Goal: Transaction & Acquisition: Purchase product/service

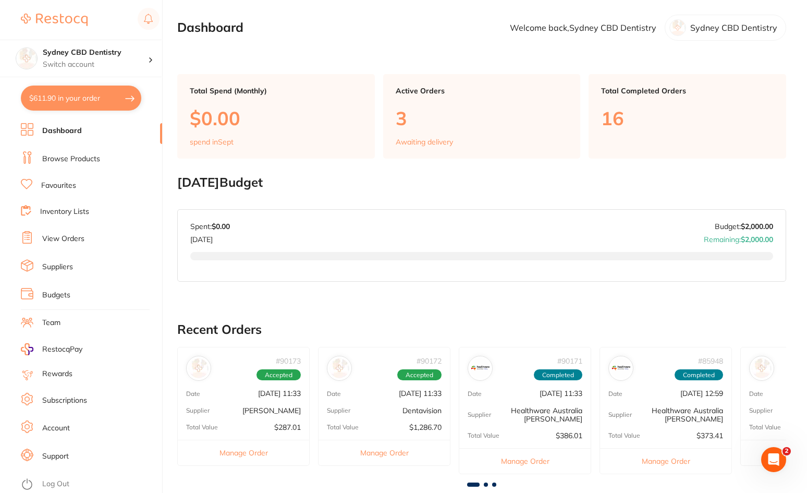
click at [50, 238] on link "View Orders" at bounding box center [63, 239] width 42 height 10
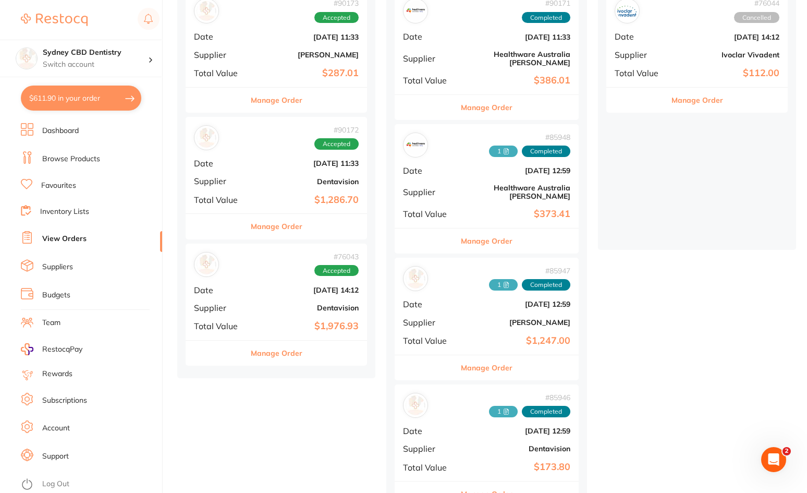
scroll to position [156, 0]
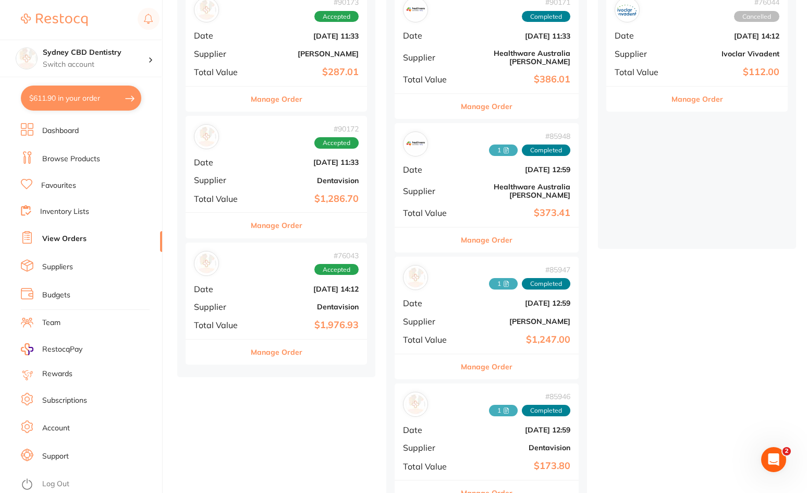
click at [263, 173] on div "# 90172 Accepted Date [DATE] 11:33 Supplier Dentavision Total Value $1,286.70" at bounding box center [276, 164] width 181 height 96
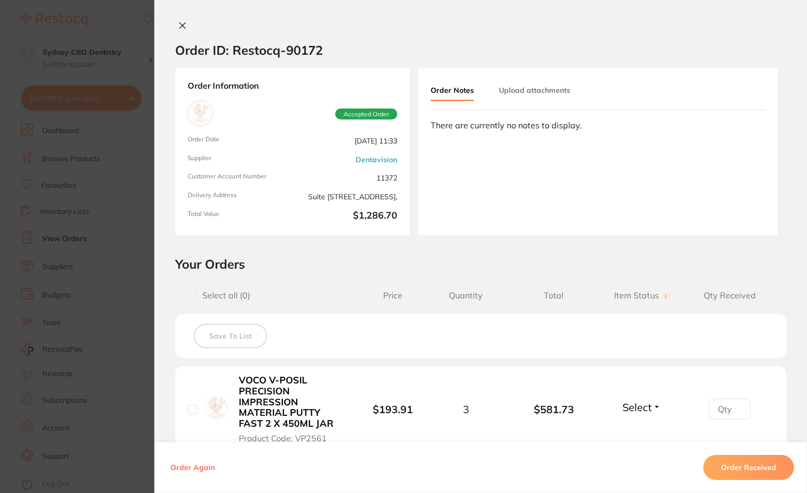
click at [181, 23] on icon at bounding box center [182, 25] width 8 height 8
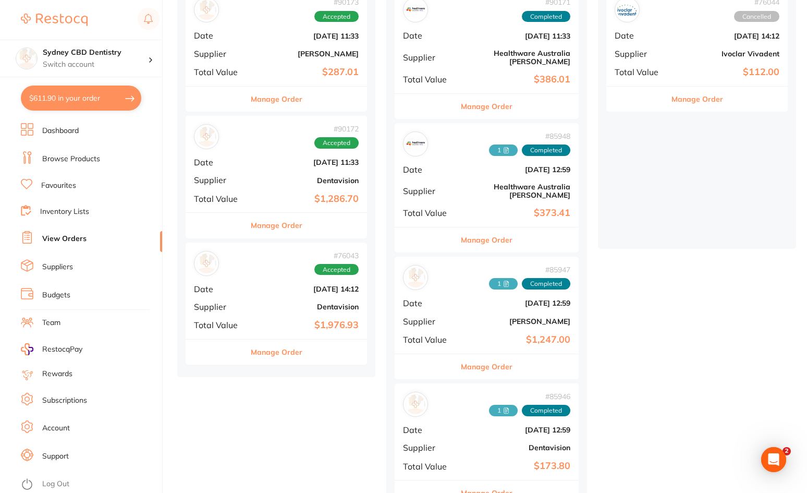
click at [215, 319] on div "# 76043 Accepted Date [DATE] 14:12 Supplier Dentavision Total Value $1,976.93" at bounding box center [276, 290] width 181 height 96
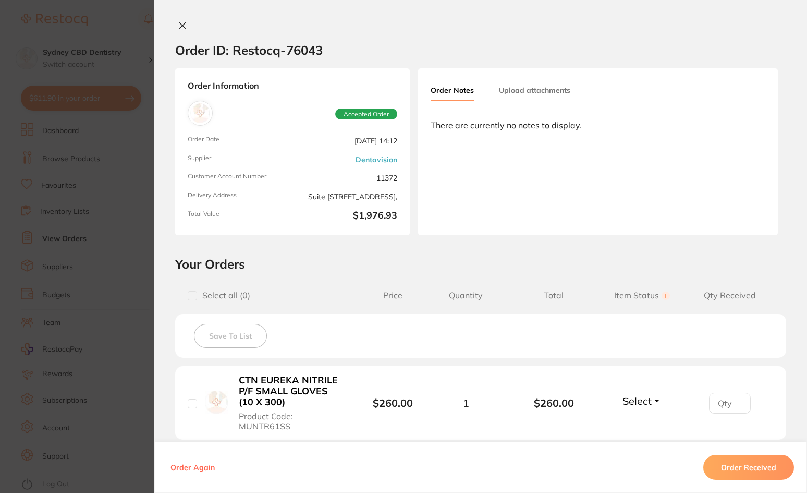
click at [182, 28] on icon at bounding box center [183, 26] width 6 height 6
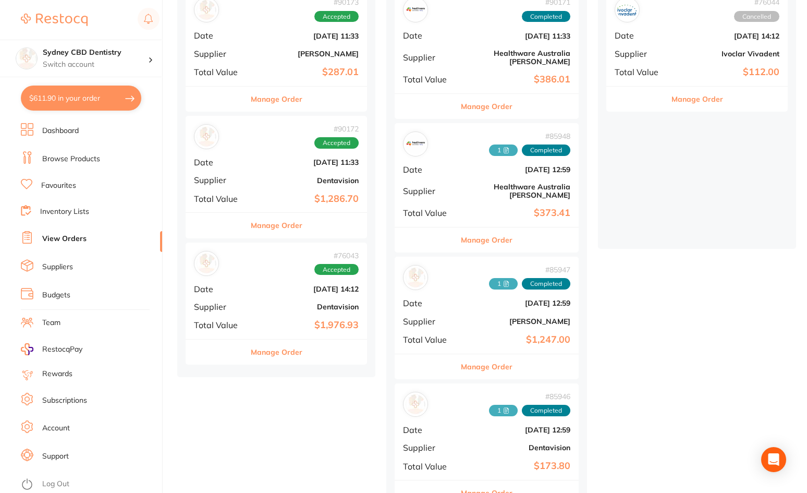
click at [292, 186] on div "# 90172 Accepted Date [DATE] 11:33 Supplier Dentavision Total Value $1,286.70" at bounding box center [276, 164] width 181 height 96
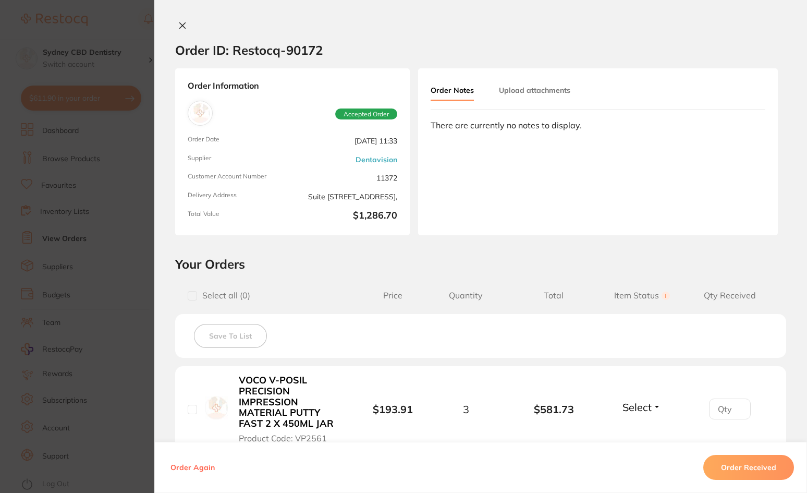
click at [538, 90] on button "Upload attachments" at bounding box center [534, 90] width 71 height 19
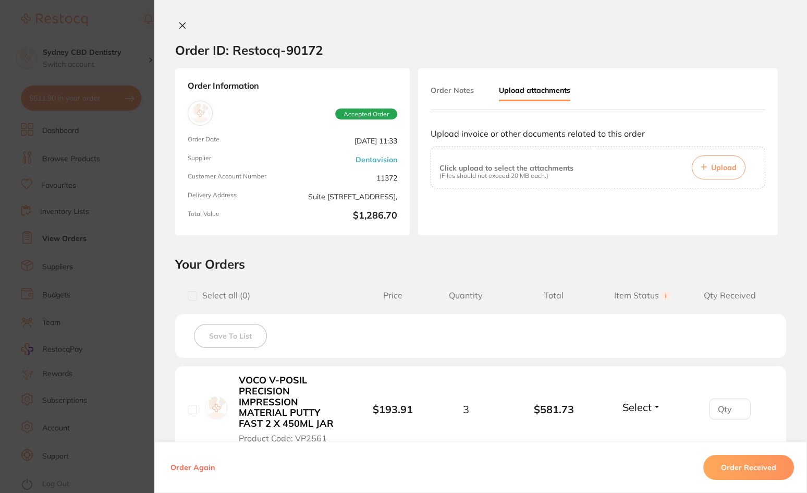
click at [713, 174] on button "Upload" at bounding box center [719, 167] width 54 height 24
click at [515, 206] on div at bounding box center [598, 218] width 335 height 42
click at [711, 167] on span "Upload" at bounding box center [724, 167] width 26 height 9
click at [484, 253] on div "Order ID: Restocq- 90172 Order Information Accepted Order Order Date [DATE] 11:…" at bounding box center [480, 257] width 653 height 472
click at [177, 21] on button at bounding box center [182, 26] width 15 height 11
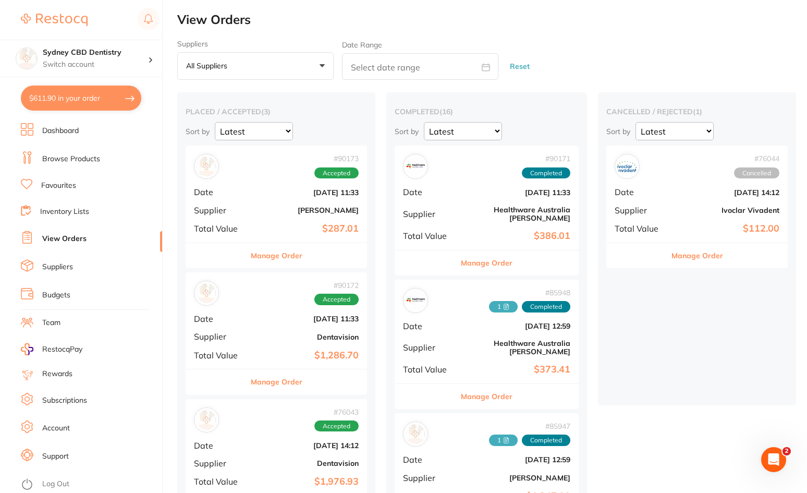
click at [272, 360] on b "$1,286.70" at bounding box center [306, 355] width 104 height 11
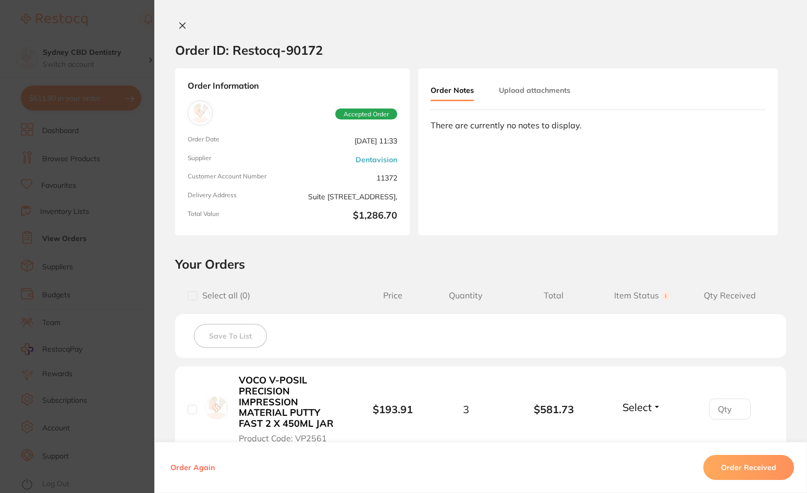
click at [745, 462] on button "Order Received" at bounding box center [749, 467] width 91 height 25
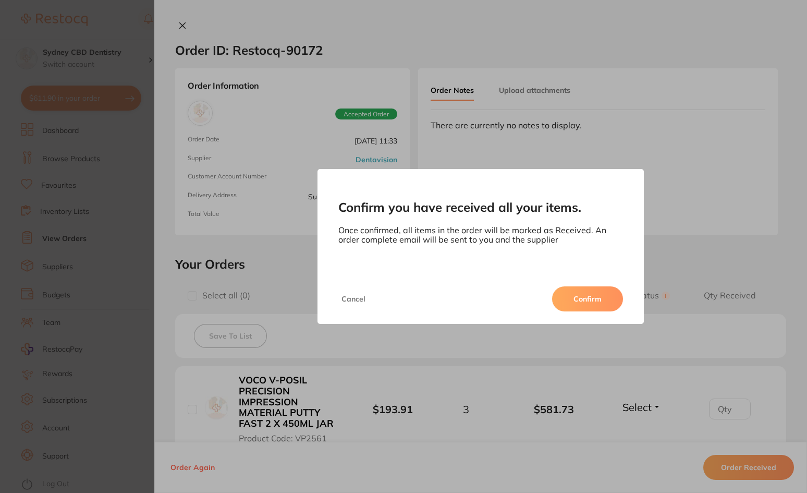
click at [596, 304] on button "Confirm" at bounding box center [587, 298] width 71 height 25
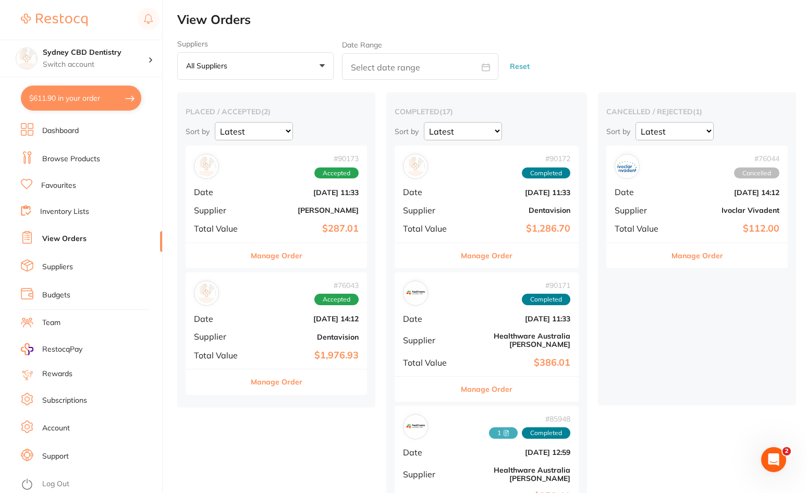
click at [272, 221] on div "# 90173 Accepted Date [DATE] 11:33 Supplier [PERSON_NAME] Total Value $287.01" at bounding box center [276, 193] width 181 height 96
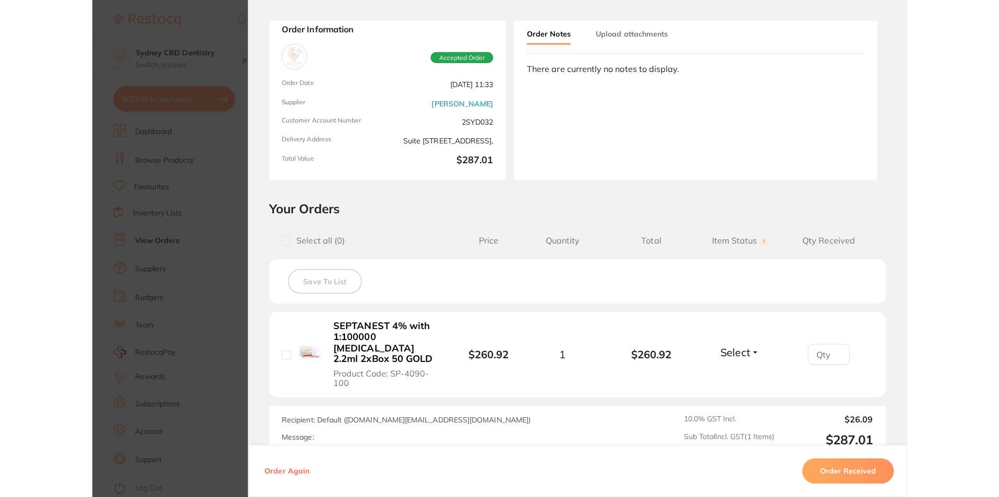
scroll to position [56, 0]
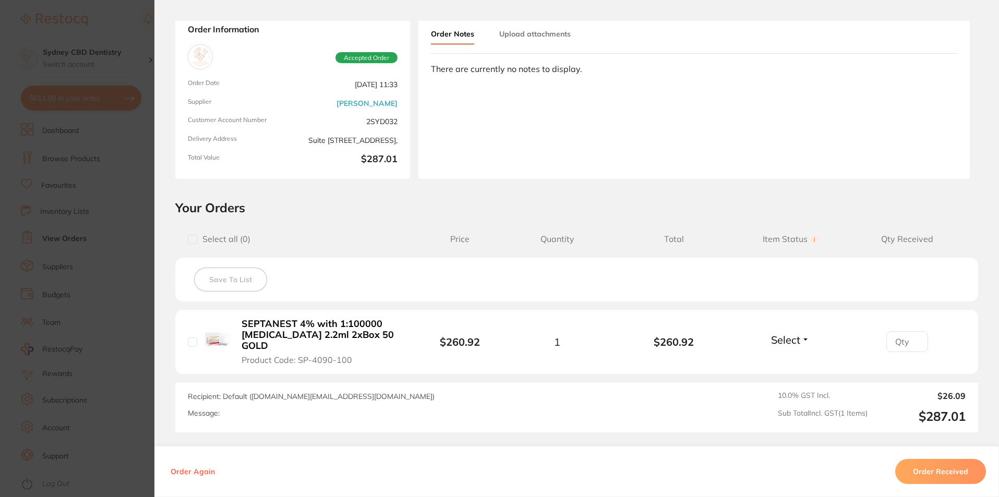
click at [112, 36] on section "Order ID: Restocq- 90173 Order Information Accepted Order Order Date [DATE] 11:…" at bounding box center [499, 248] width 999 height 497
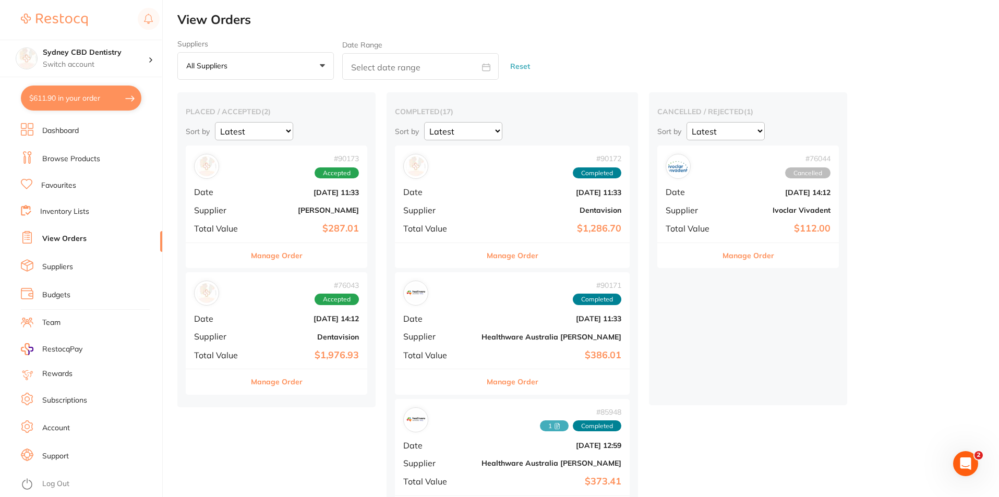
click at [59, 154] on link "Browse Products" at bounding box center [71, 159] width 58 height 10
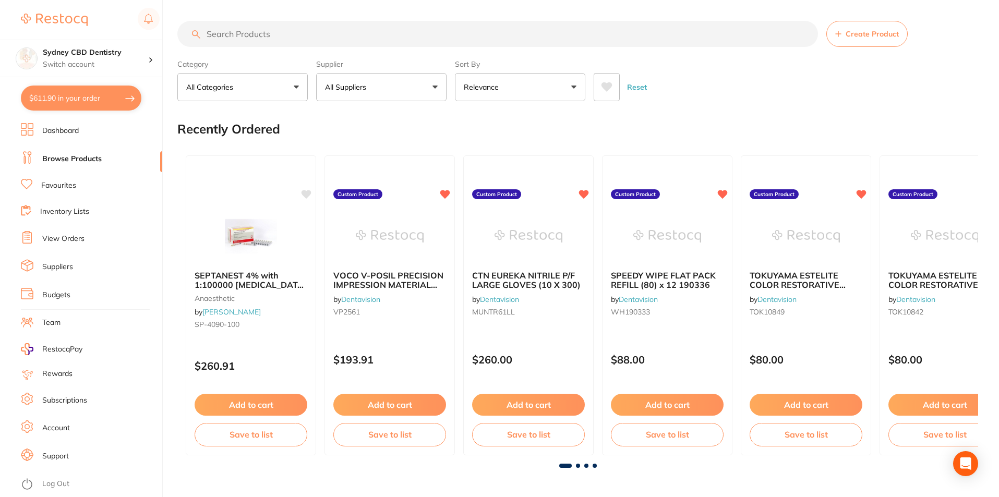
click at [254, 21] on input "search" at bounding box center [497, 34] width 640 height 26
click at [250, 37] on input "search" at bounding box center [497, 34] width 640 height 26
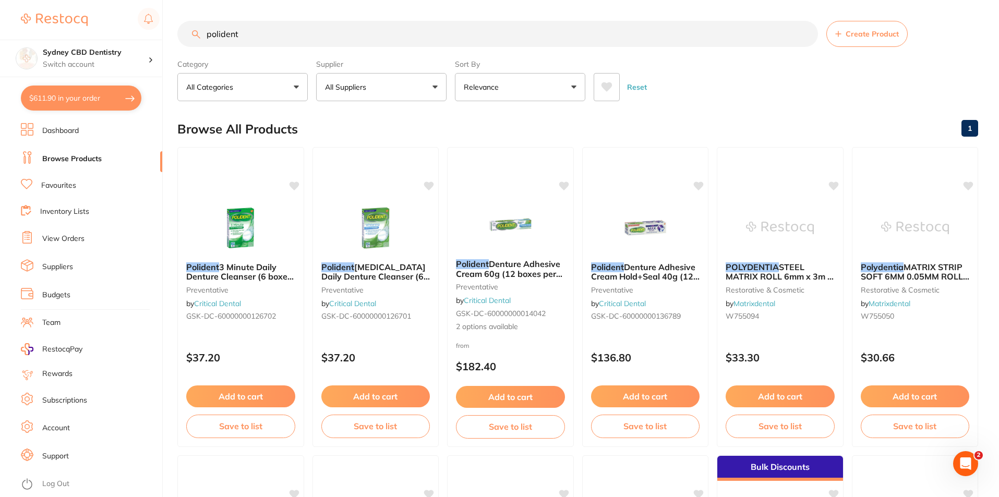
drag, startPoint x: 241, startPoint y: 31, endPoint x: 173, endPoint y: 33, distance: 68.9
click at [181, 32] on input "polident" at bounding box center [497, 34] width 640 height 26
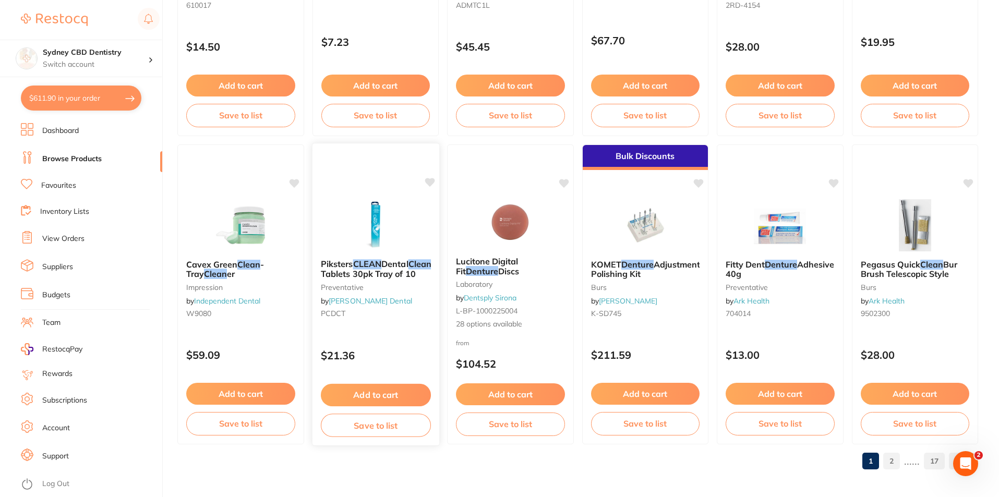
scroll to position [2470, 0]
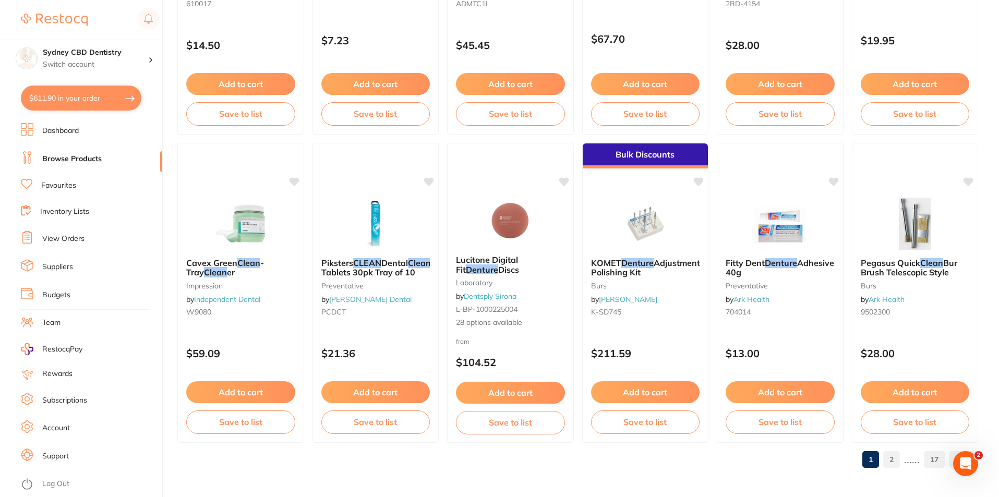
click at [809, 458] on link "2" at bounding box center [891, 459] width 17 height 21
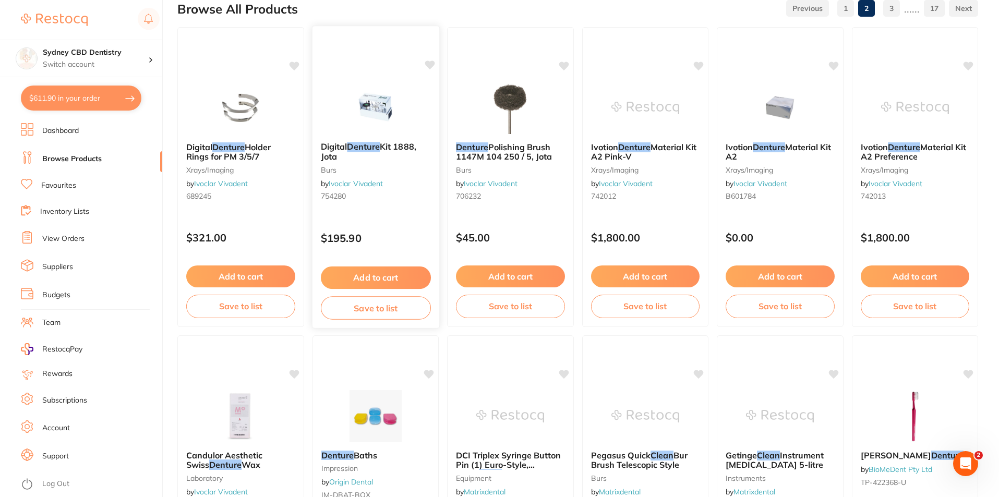
scroll to position [0, 0]
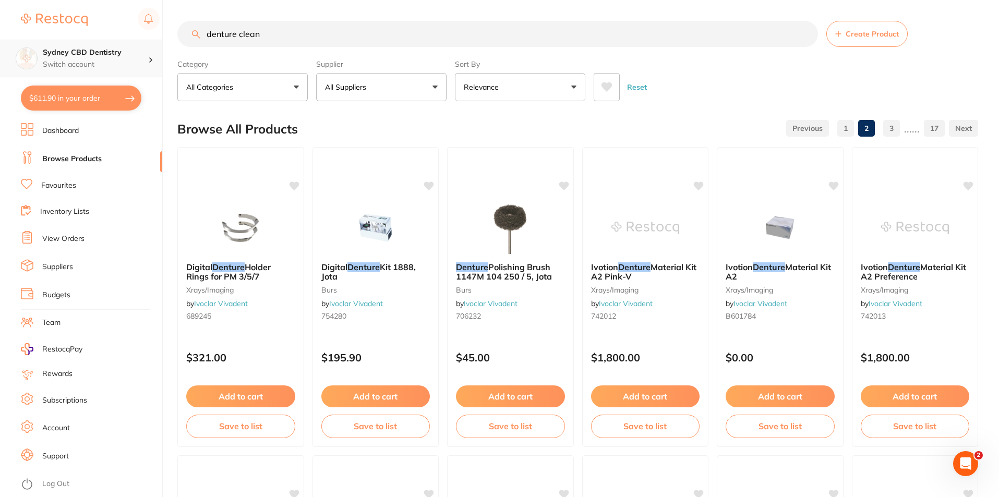
drag, startPoint x: 270, startPoint y: 38, endPoint x: 160, endPoint y: 52, distance: 110.9
click at [176, 49] on div "$611.90 Sydney CBD Dentistry Switch account Sydney CBD Dentistry $611.90 in you…" at bounding box center [499, 248] width 999 height 497
type input "[MEDICAL_DATA] clean"
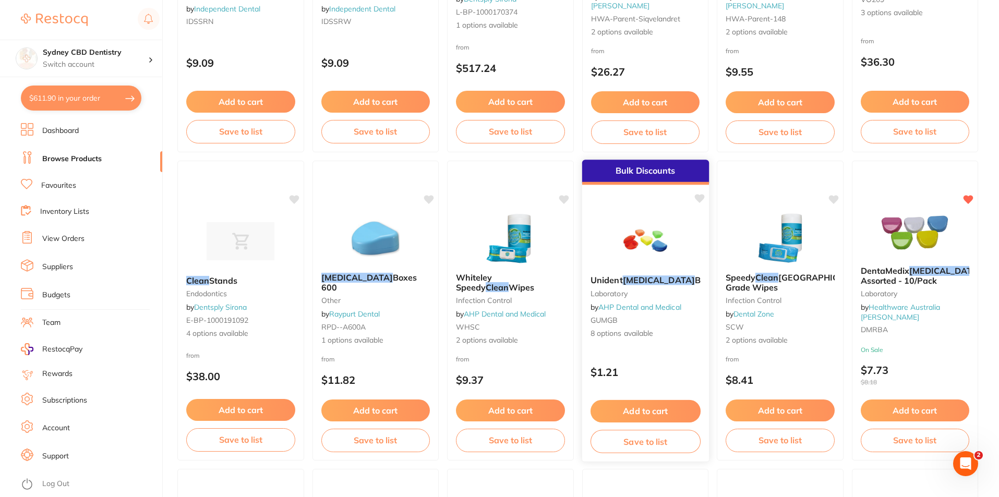
scroll to position [313, 0]
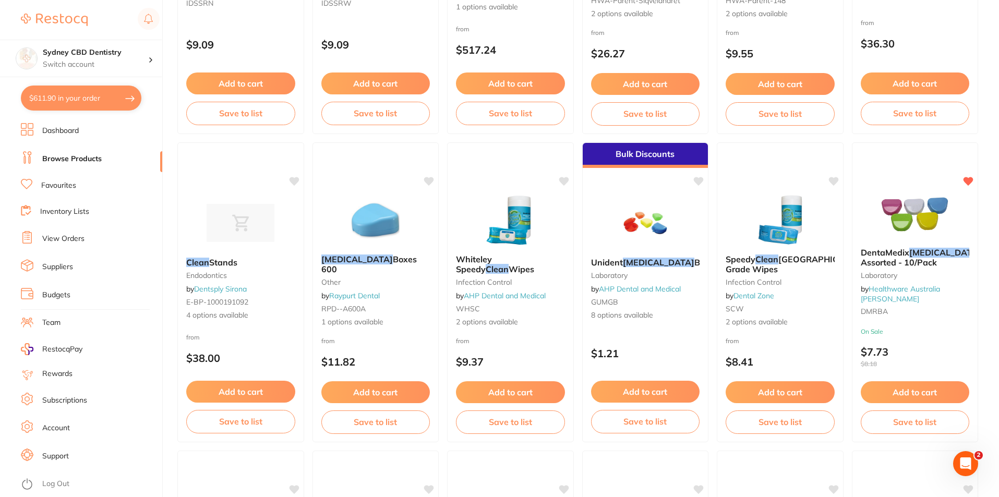
click at [93, 107] on button "$611.90 in your order" at bounding box center [81, 98] width 120 height 25
checkbox input "true"
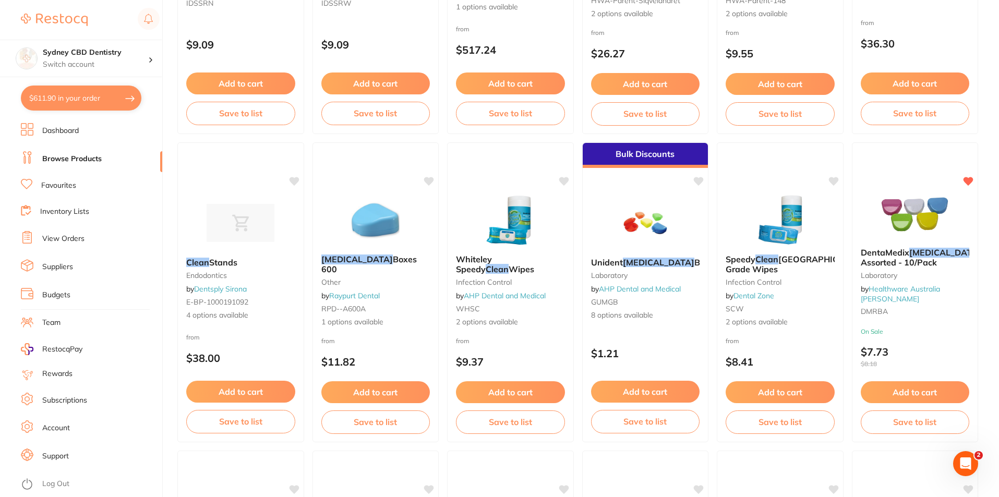
checkbox input "true"
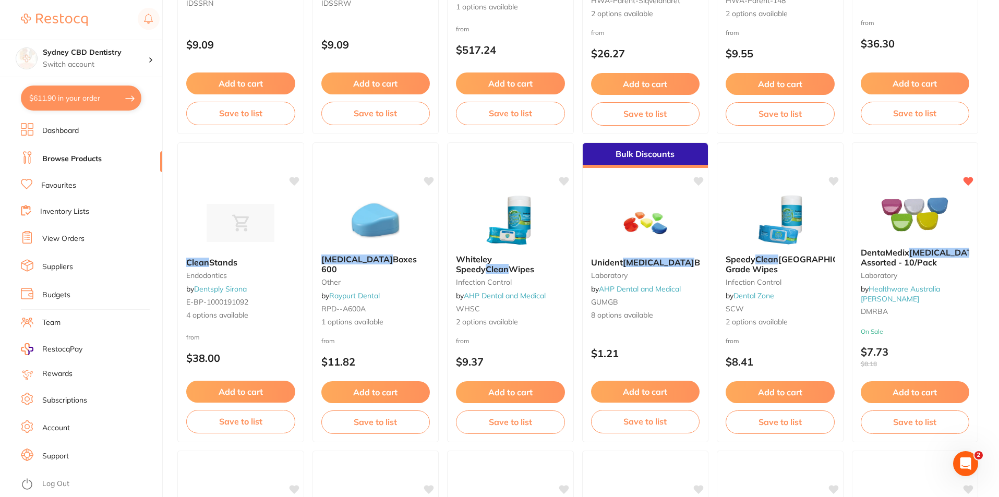
checkbox input "true"
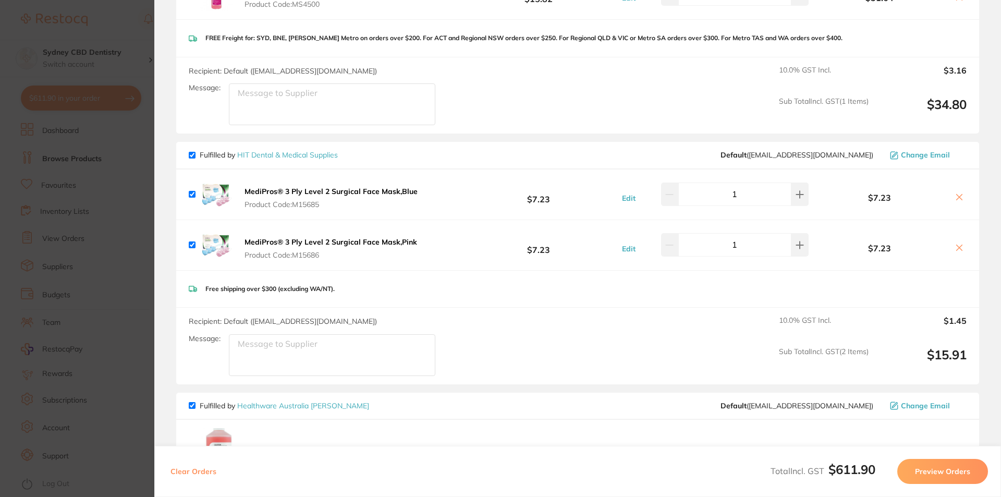
scroll to position [365, 0]
click at [809, 195] on icon at bounding box center [959, 195] width 8 height 8
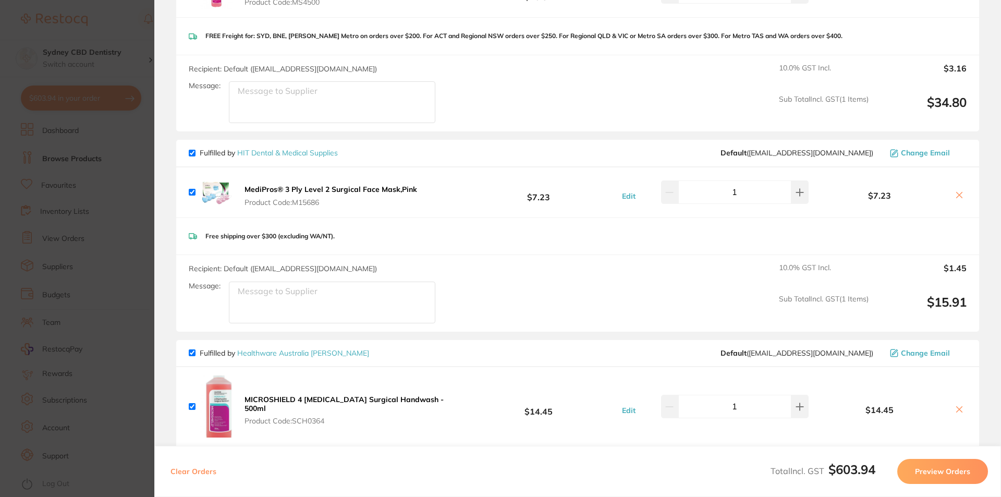
click at [809, 196] on icon at bounding box center [960, 195] width 6 height 6
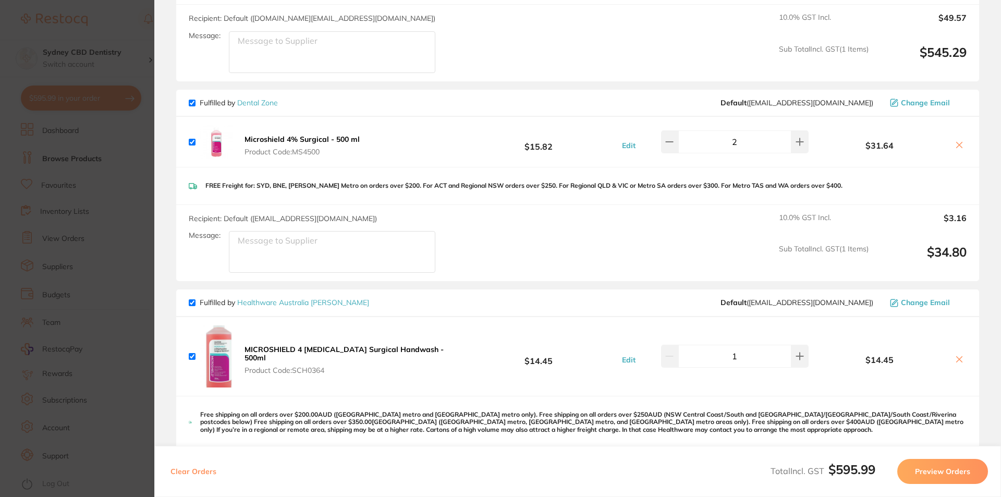
scroll to position [104, 0]
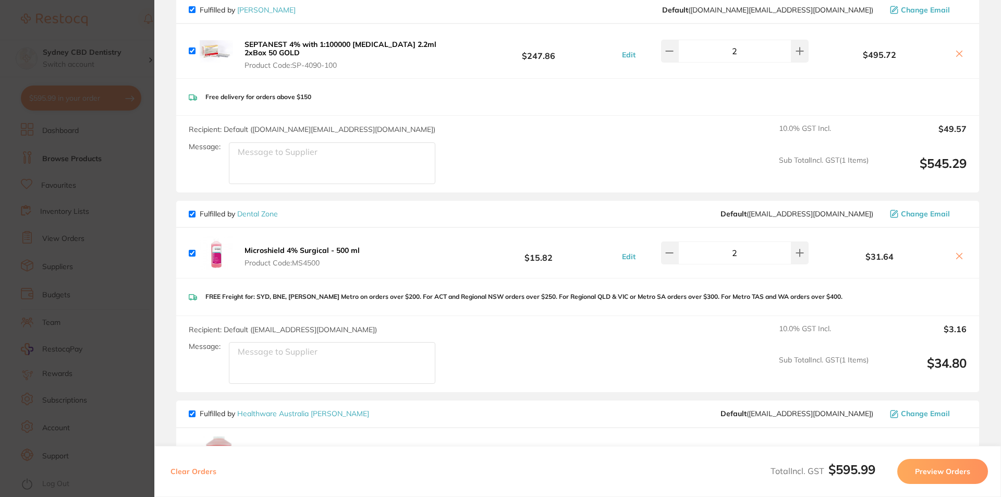
click at [809, 252] on icon at bounding box center [959, 256] width 8 height 8
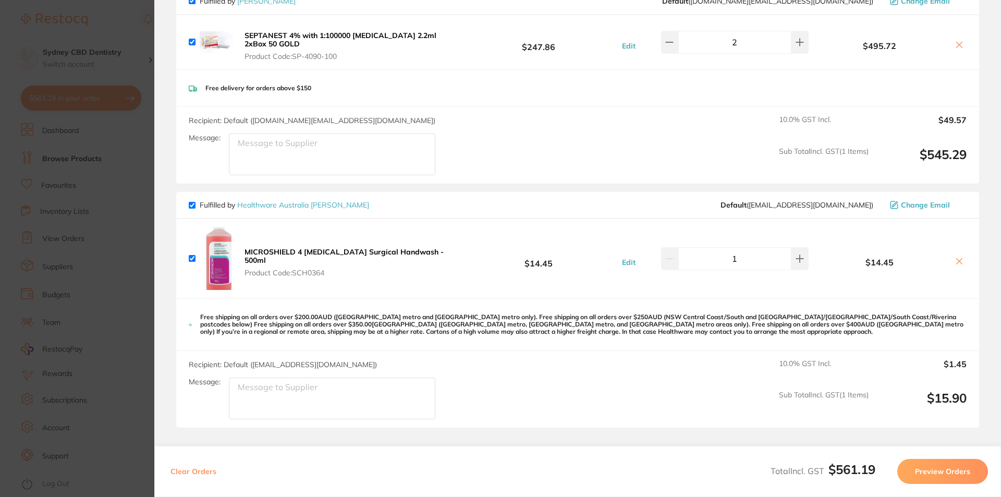
checkbox input "true"
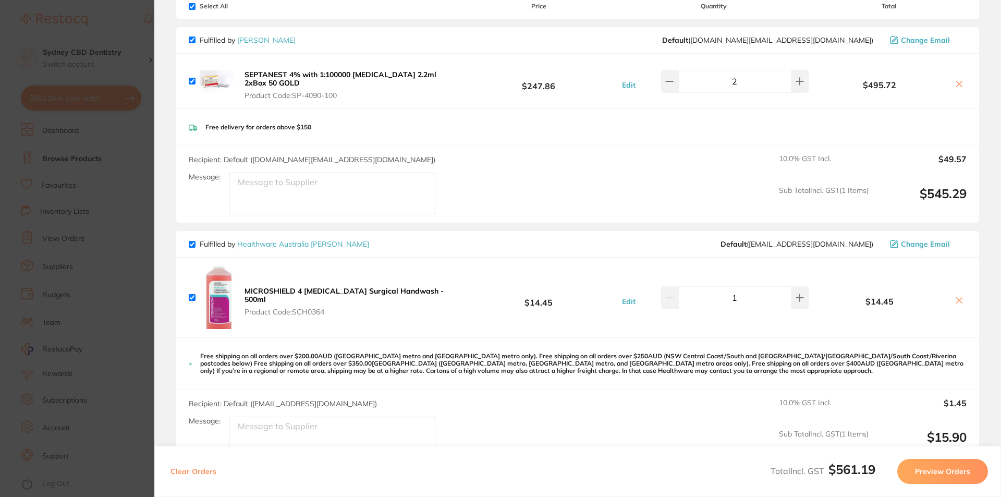
scroll to position [0, 0]
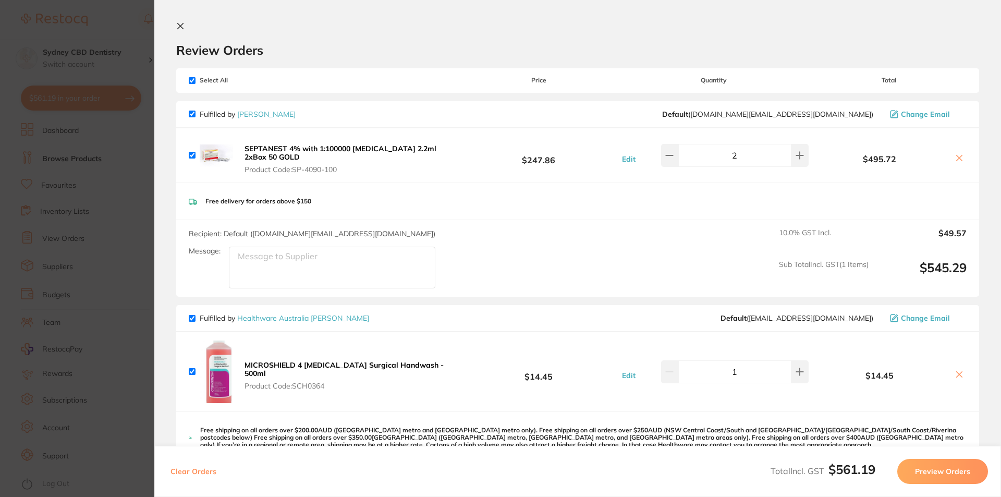
click at [183, 27] on icon at bounding box center [180, 26] width 8 height 8
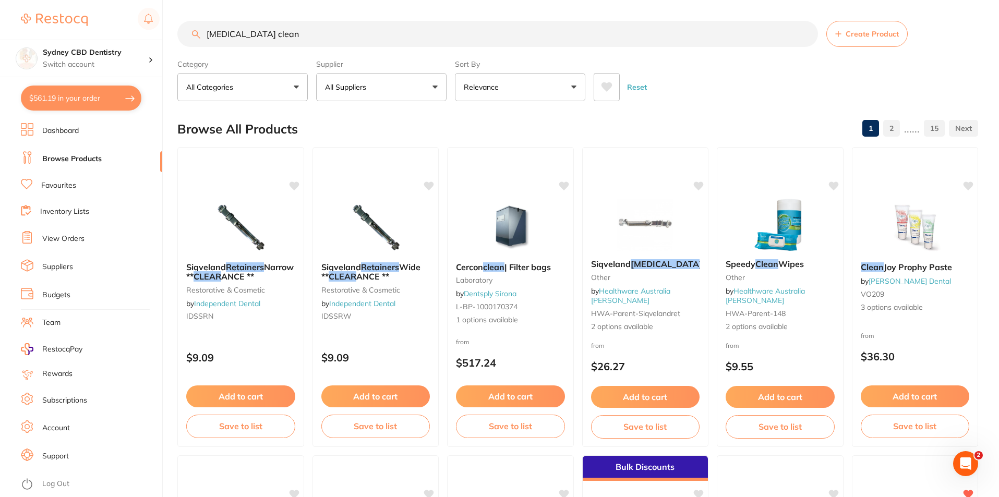
click at [284, 28] on input "[MEDICAL_DATA] clean" at bounding box center [497, 34] width 640 height 26
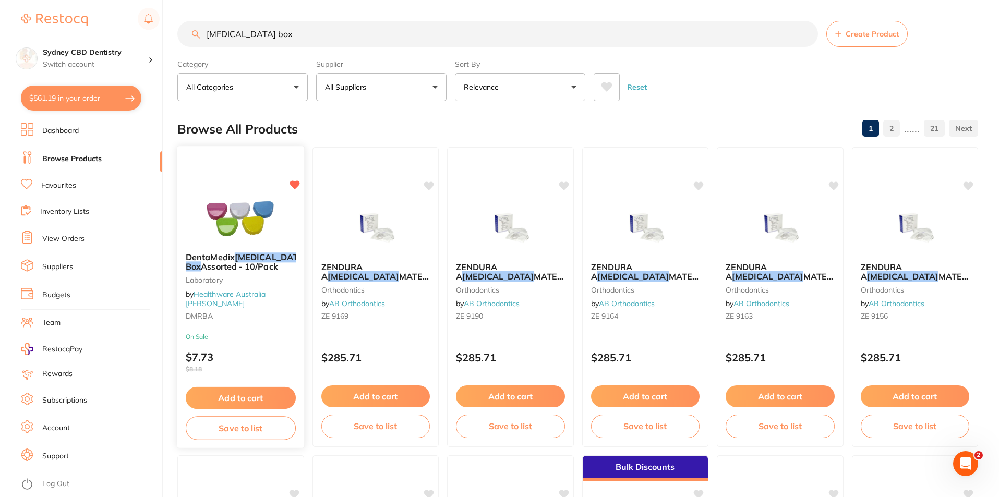
type input "[MEDICAL_DATA] box"
click at [229, 404] on button "Add to cart" at bounding box center [241, 398] width 110 height 22
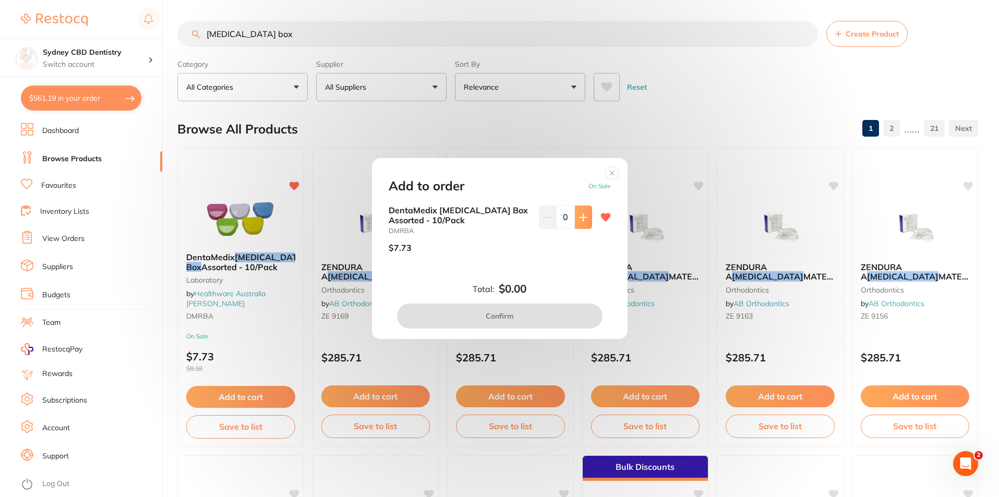
click at [579, 220] on icon at bounding box center [583, 217] width 8 height 8
type input "1"
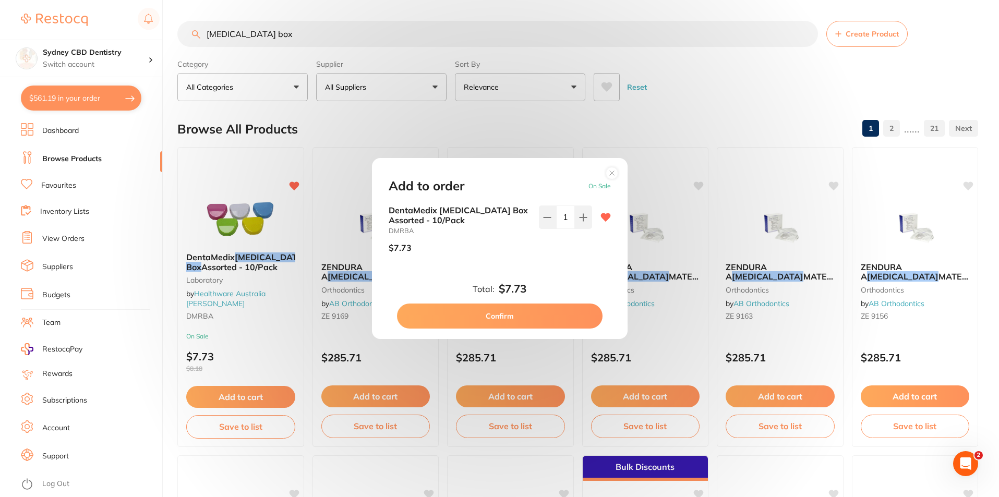
click at [504, 313] on button "Confirm" at bounding box center [499, 316] width 205 height 25
checkbox input "false"
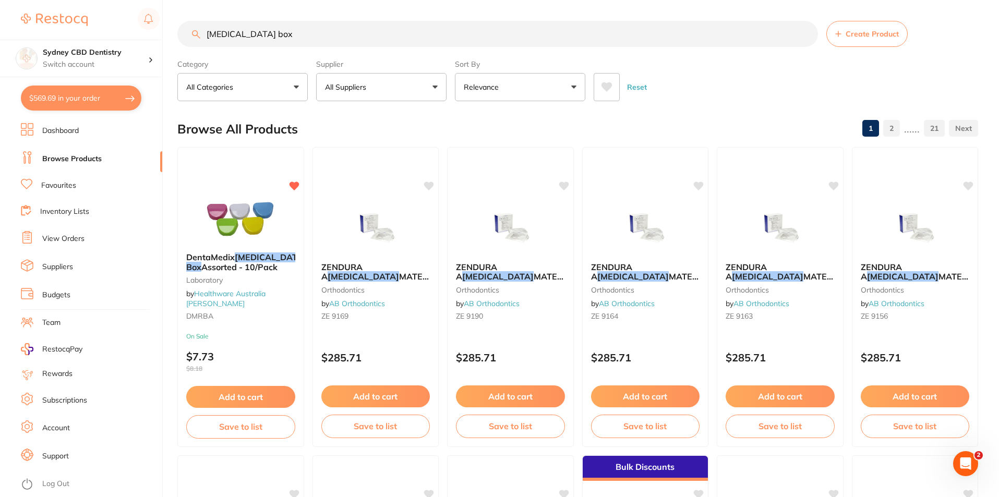
click at [286, 26] on input "[MEDICAL_DATA] box" at bounding box center [497, 34] width 640 height 26
drag, startPoint x: 278, startPoint y: 36, endPoint x: 108, endPoint y: 47, distance: 169.9
click at [108, 47] on div "$569.69 Sydney CBD Dentistry Switch account Sydney CBD Dentistry $569.69 in you…" at bounding box center [499, 248] width 999 height 497
type input "surgical mask"
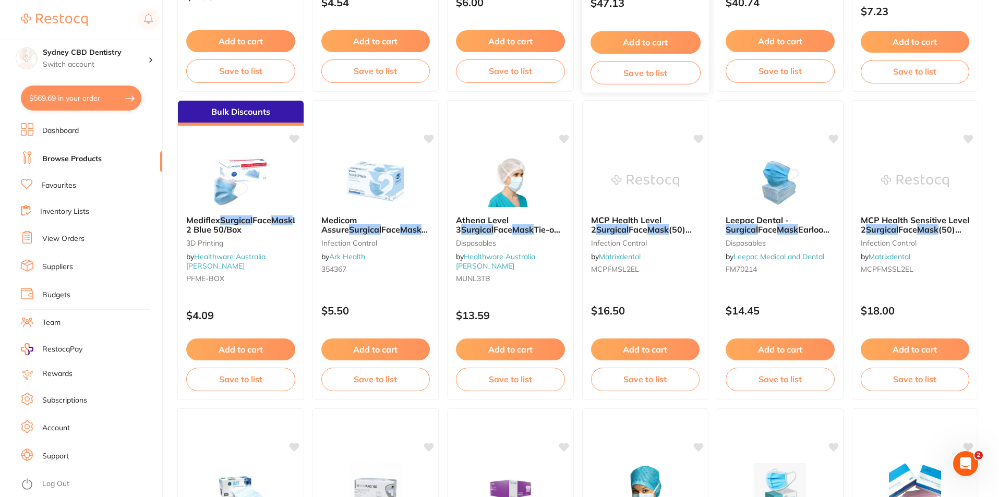
scroll to position [365, 0]
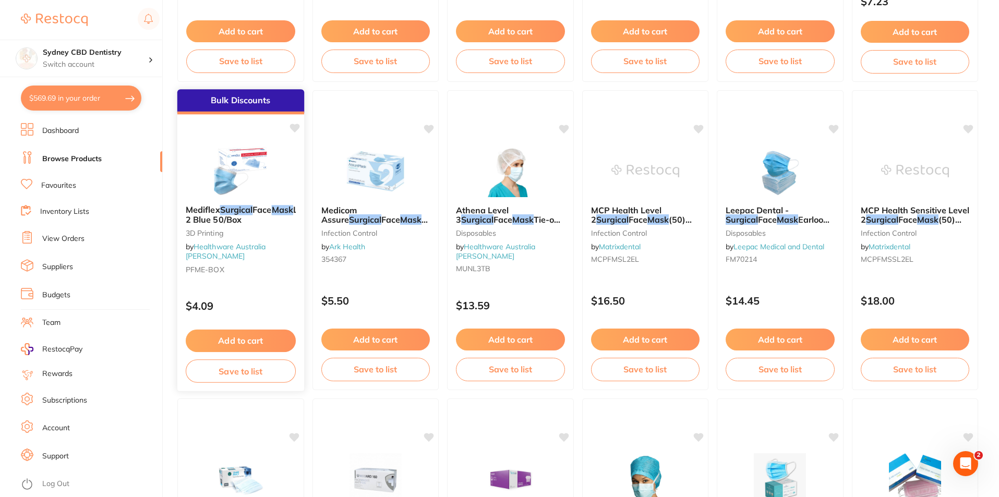
click at [245, 162] on img at bounding box center [241, 170] width 68 height 53
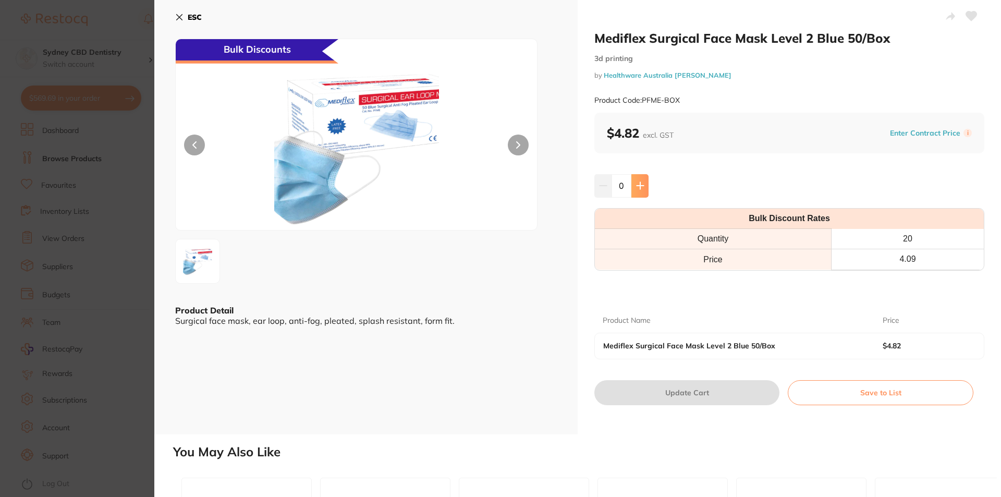
click at [643, 185] on button at bounding box center [640, 185] width 17 height 23
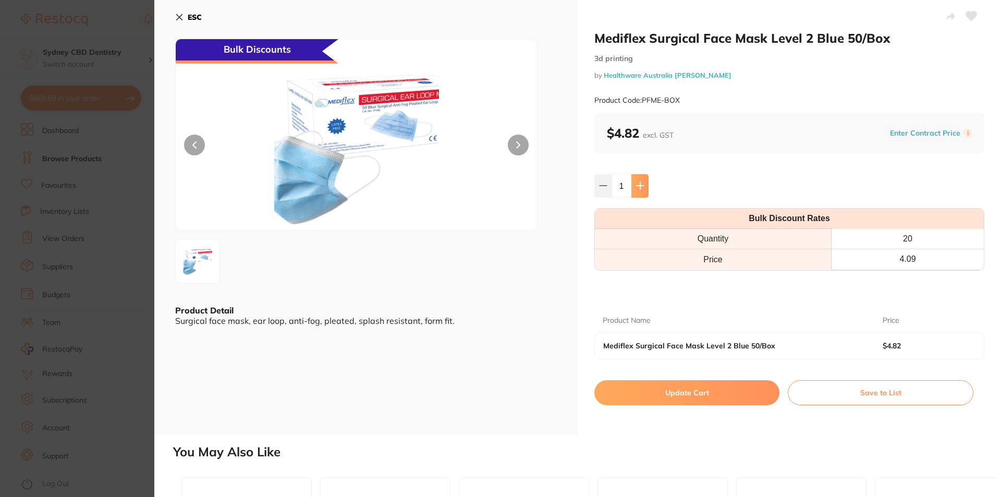
click at [643, 185] on button at bounding box center [640, 185] width 17 height 23
click at [641, 189] on icon at bounding box center [640, 185] width 8 height 8
click at [640, 179] on button at bounding box center [640, 185] width 17 height 23
type input "4"
click at [690, 386] on button "Update Cart" at bounding box center [687, 392] width 185 height 25
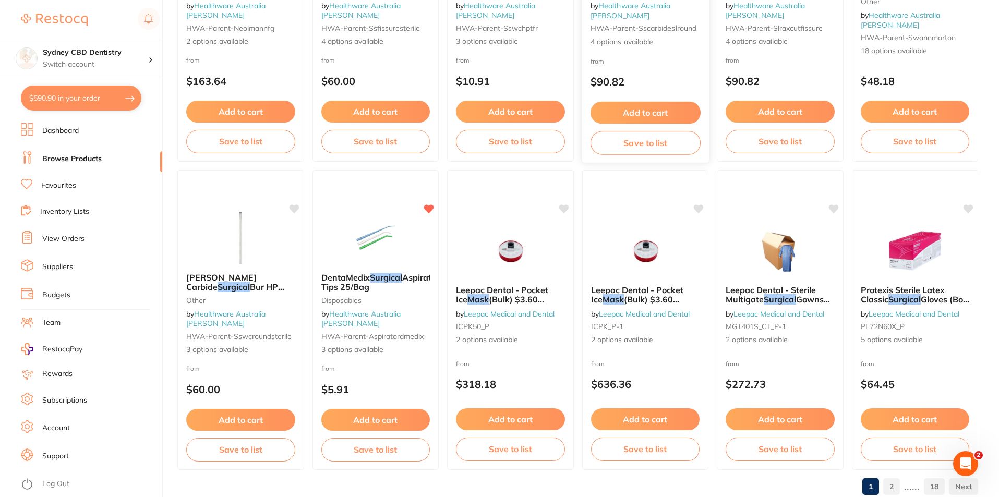
scroll to position [2451, 0]
